Goal: Find specific page/section: Find specific page/section

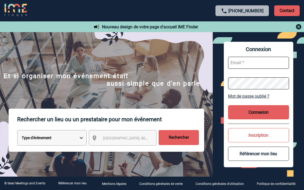
type input "[EMAIL_ADDRESS][PERSON_NAME][DOMAIN_NAME]"
click at [249, 107] on button "Connexion" at bounding box center [258, 112] width 61 height 14
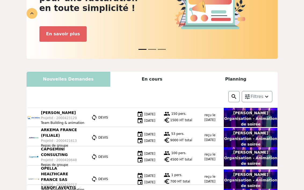
scroll to position [76, 0]
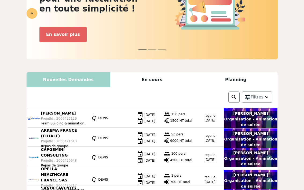
click at [235, 79] on div "Planning" at bounding box center [236, 79] width 84 height 15
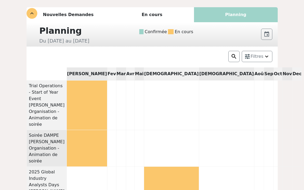
scroll to position [141, 0]
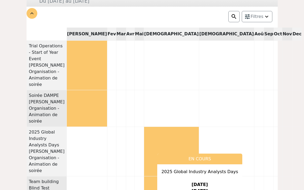
scroll to position [215, 0]
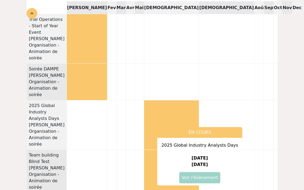
click at [220, 172] on link "Voir l'évènement" at bounding box center [199, 177] width 41 height 11
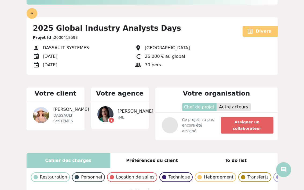
scroll to position [156, 0]
